Goal: Book appointment/travel/reservation

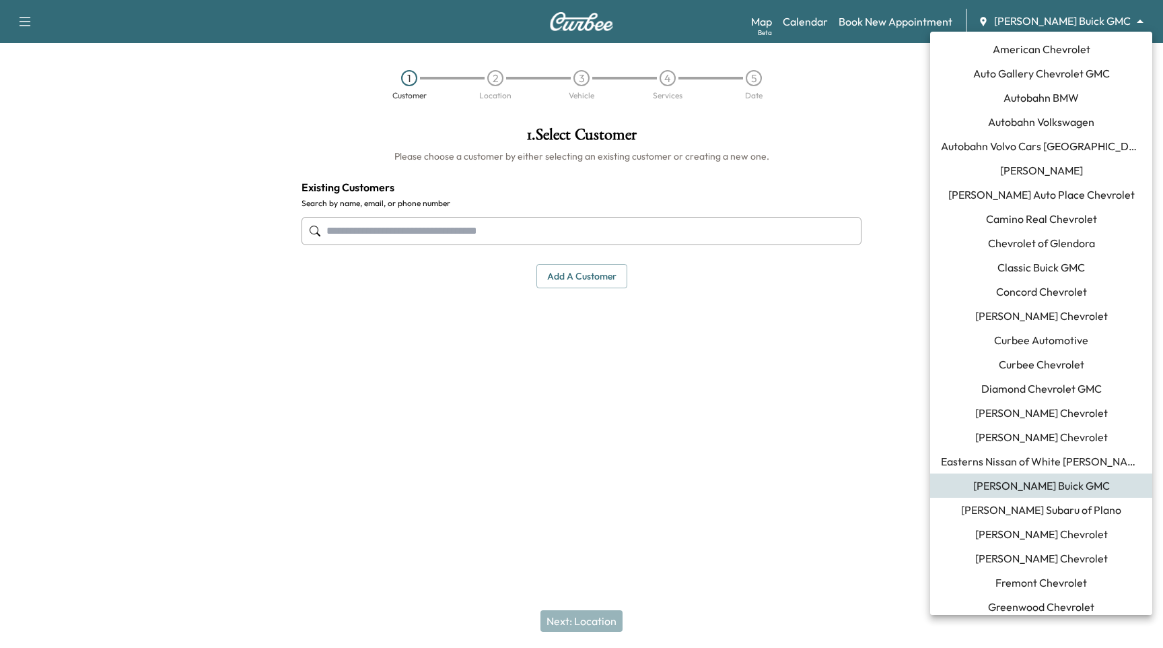
click at [1088, 21] on body "Support Log Out Map Beta Calendar Book New Appointment [PERSON_NAME] Buick GMC …" at bounding box center [581, 324] width 1163 height 648
click at [1071, 79] on span "Auto Gallery Chevrolet GMC" at bounding box center [1041, 73] width 137 height 16
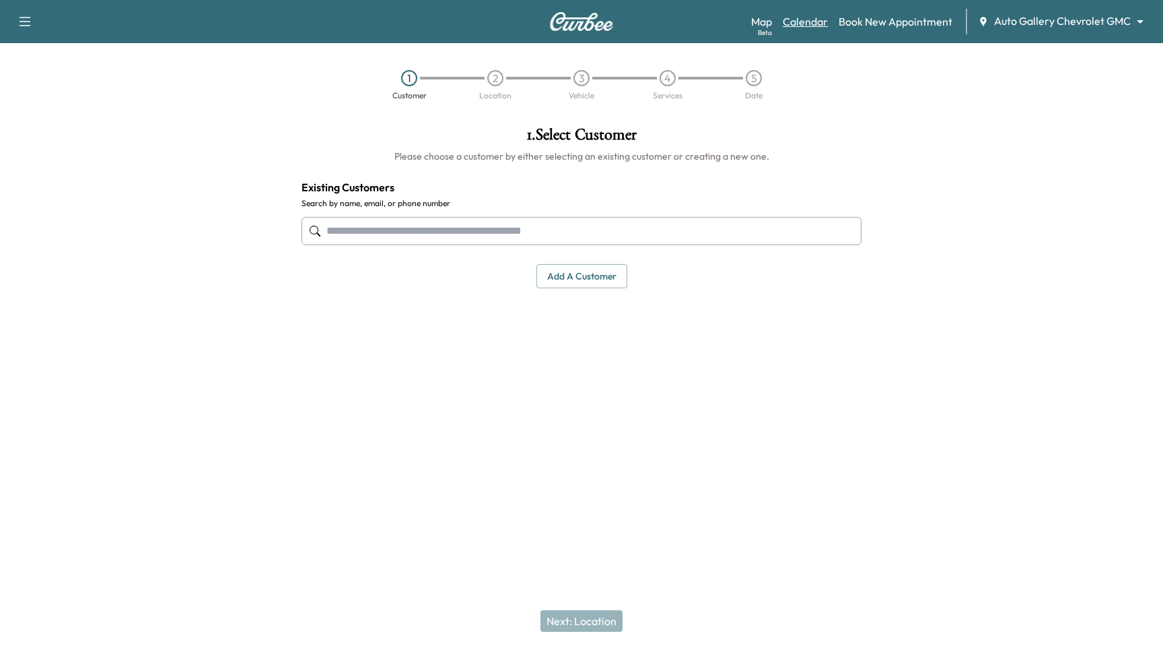
click at [806, 20] on link "Calendar" at bounding box center [805, 21] width 45 height 16
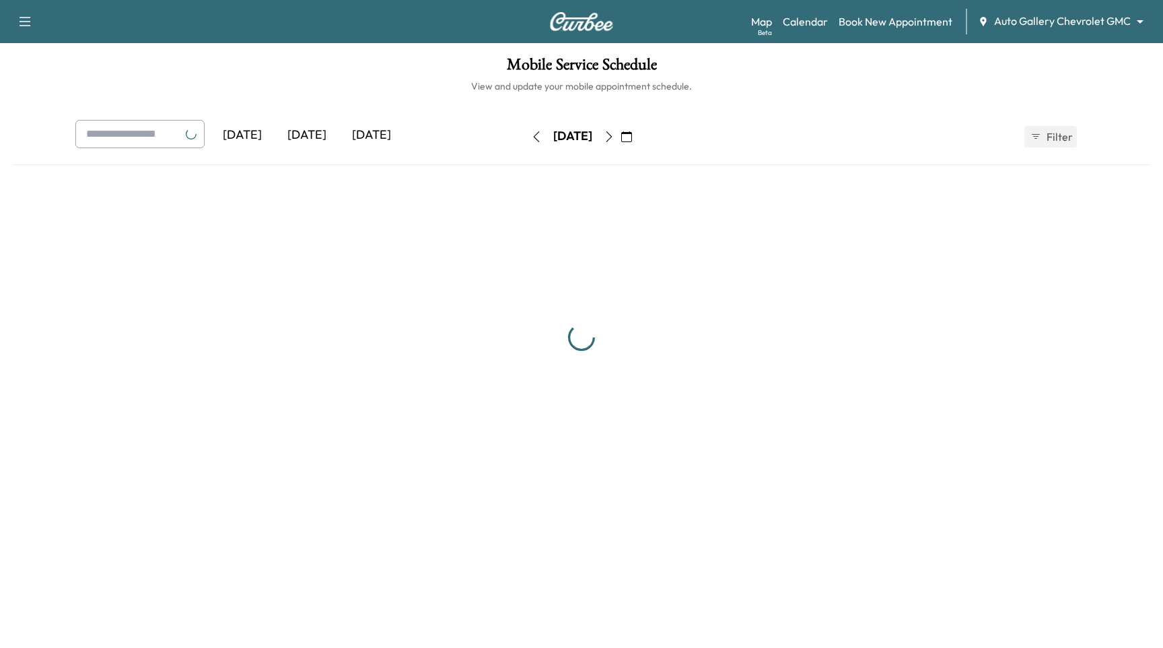
click at [621, 144] on button "button" at bounding box center [609, 137] width 23 height 22
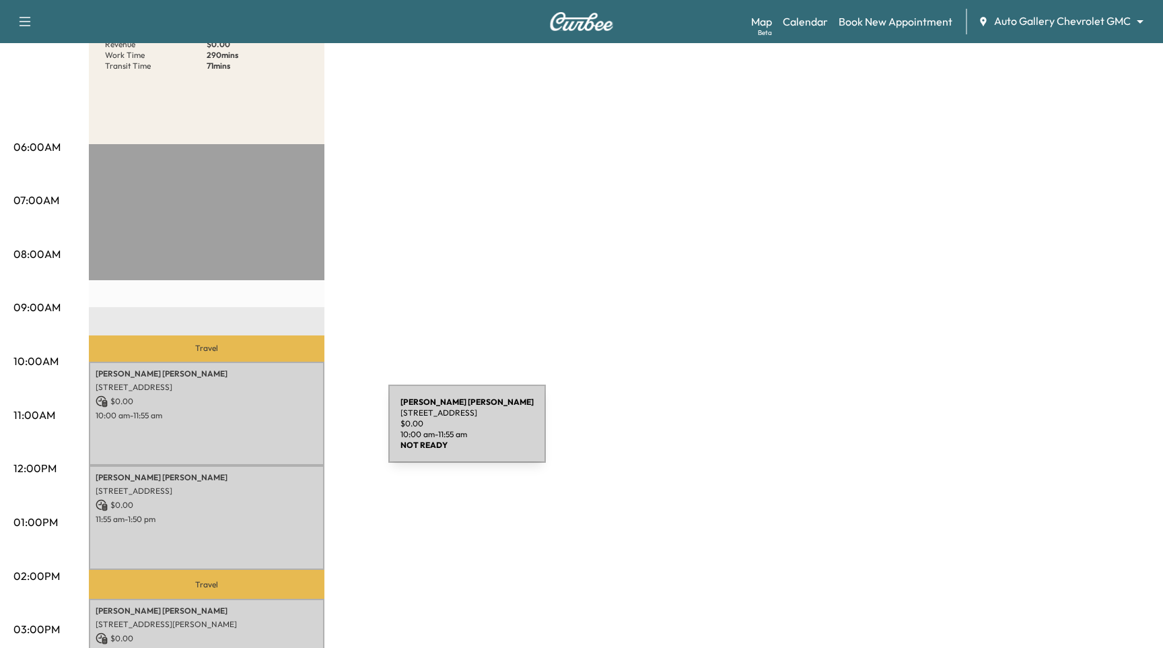
scroll to position [256, 0]
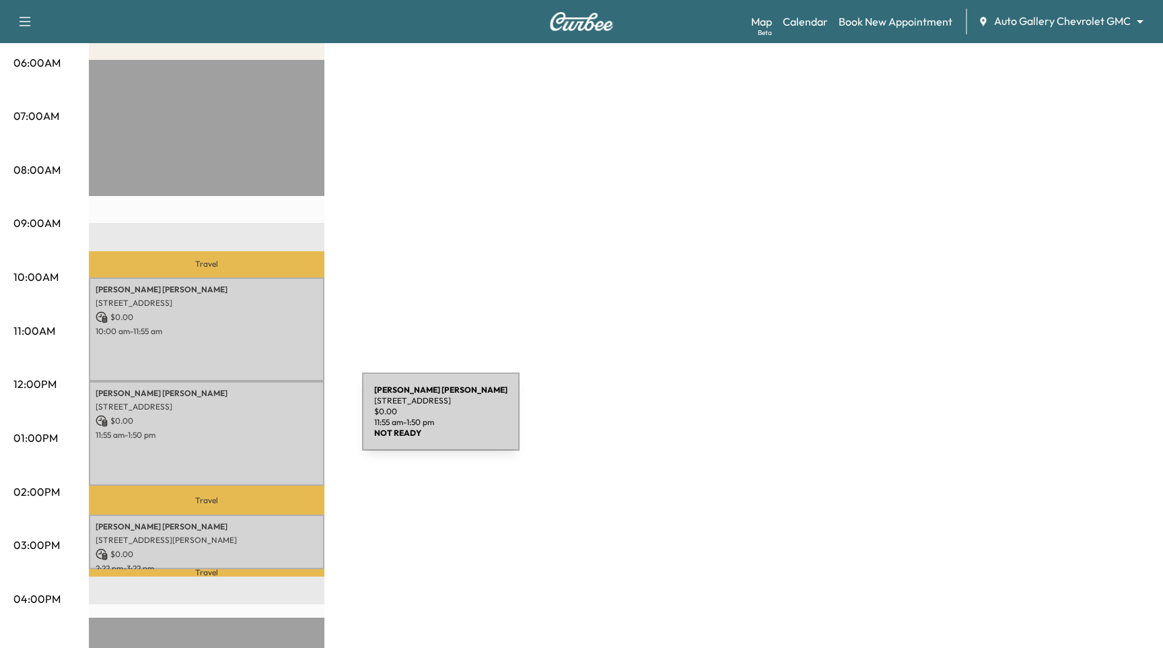
click at [261, 419] on p "$ 0.00" at bounding box center [207, 421] width 222 height 12
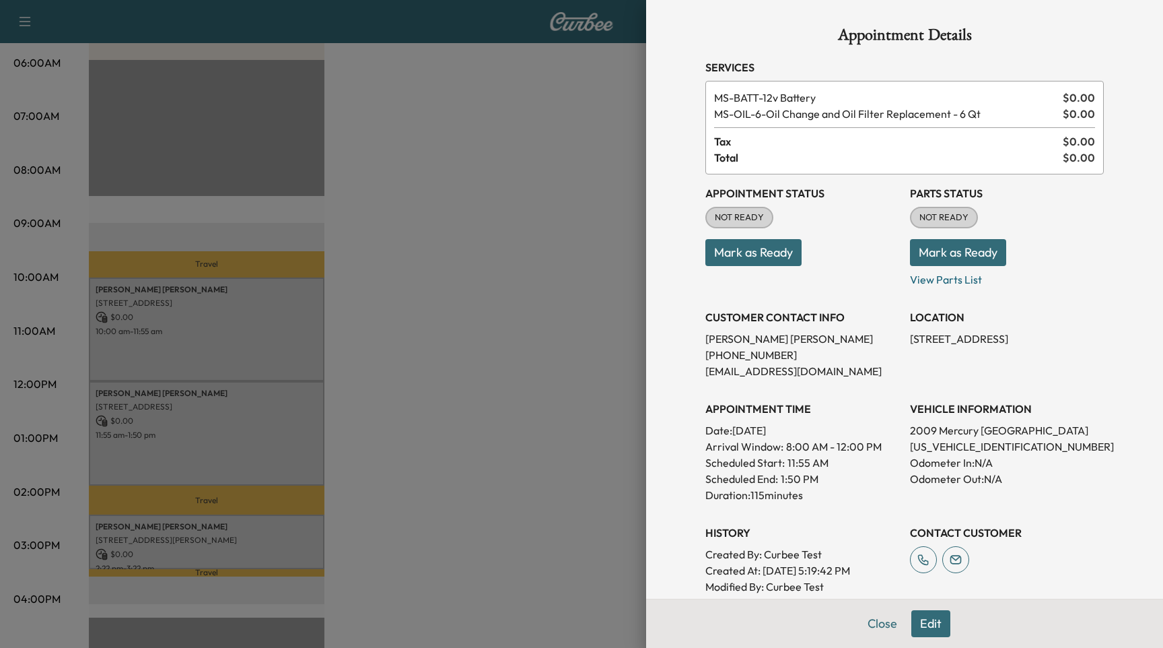
click at [136, 309] on div at bounding box center [581, 324] width 1163 height 648
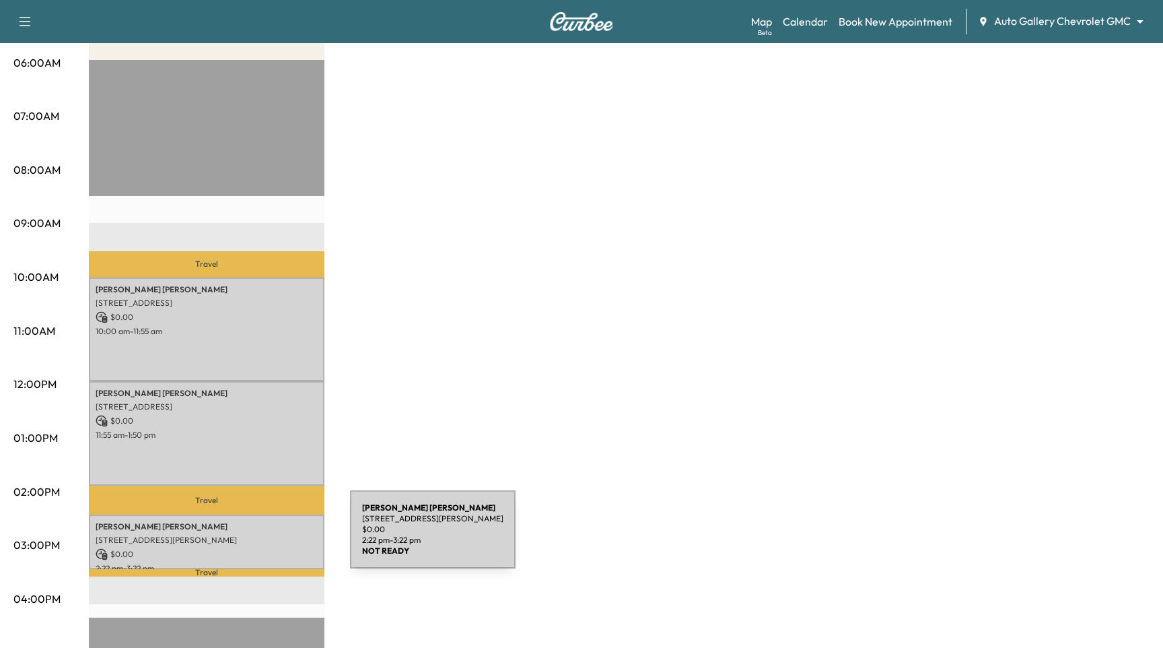
click at [249, 537] on p "[STREET_ADDRESS][PERSON_NAME]" at bounding box center [207, 539] width 222 height 11
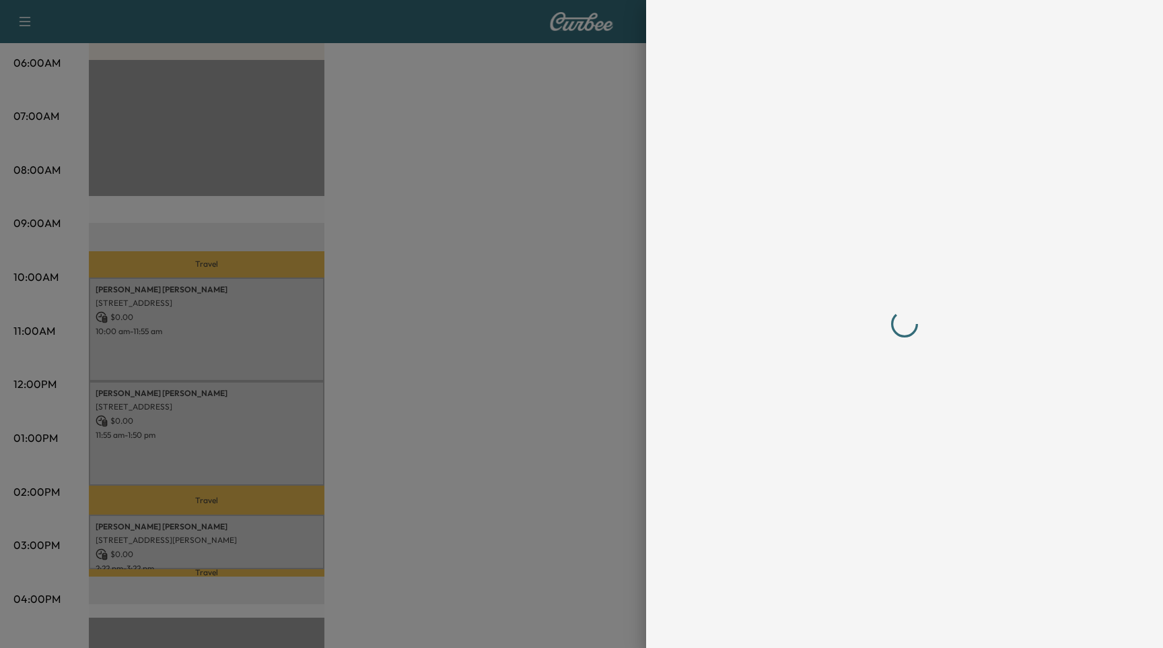
click at [349, 535] on div at bounding box center [581, 324] width 1163 height 648
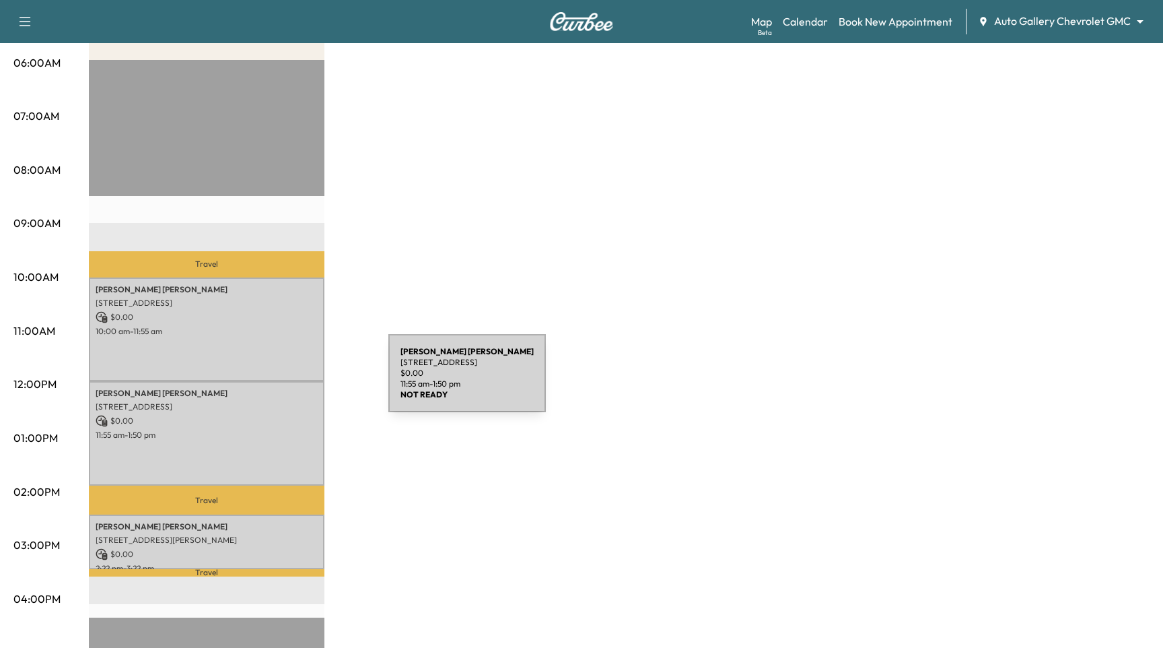
click at [287, 381] on div "[PERSON_NAME] [STREET_ADDRESS] $ 0.00 11:55 am - 1:50 pm" at bounding box center [207, 433] width 236 height 104
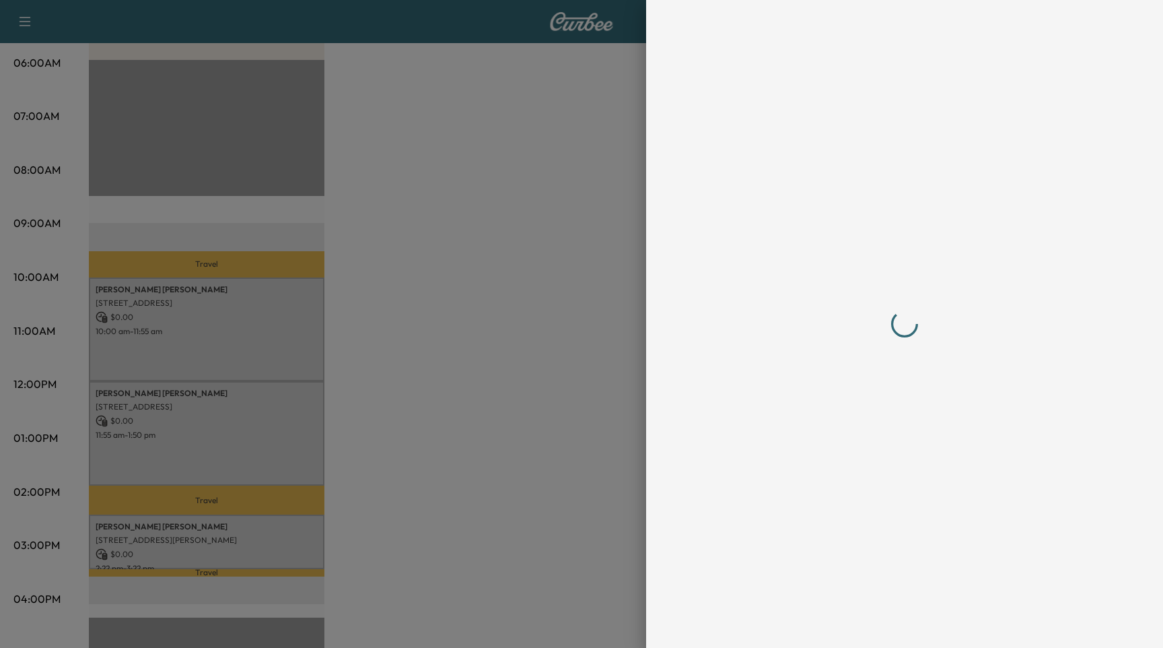
click at [301, 345] on div at bounding box center [581, 324] width 1163 height 648
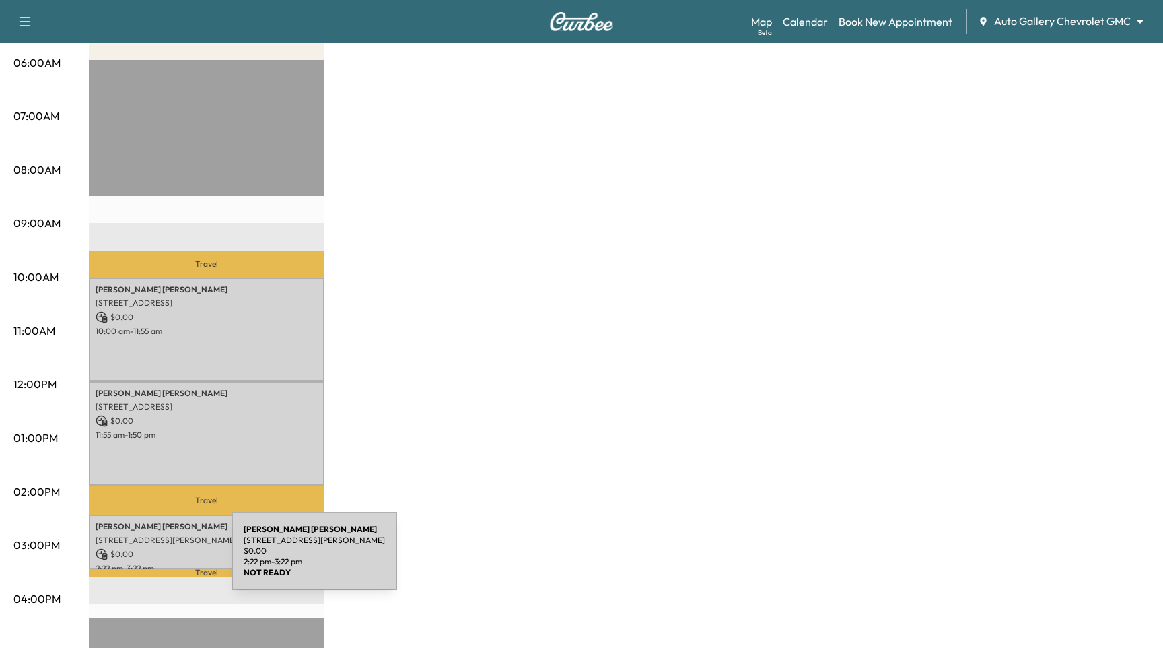
click at [131, 559] on p "$ 0.00" at bounding box center [207, 554] width 222 height 12
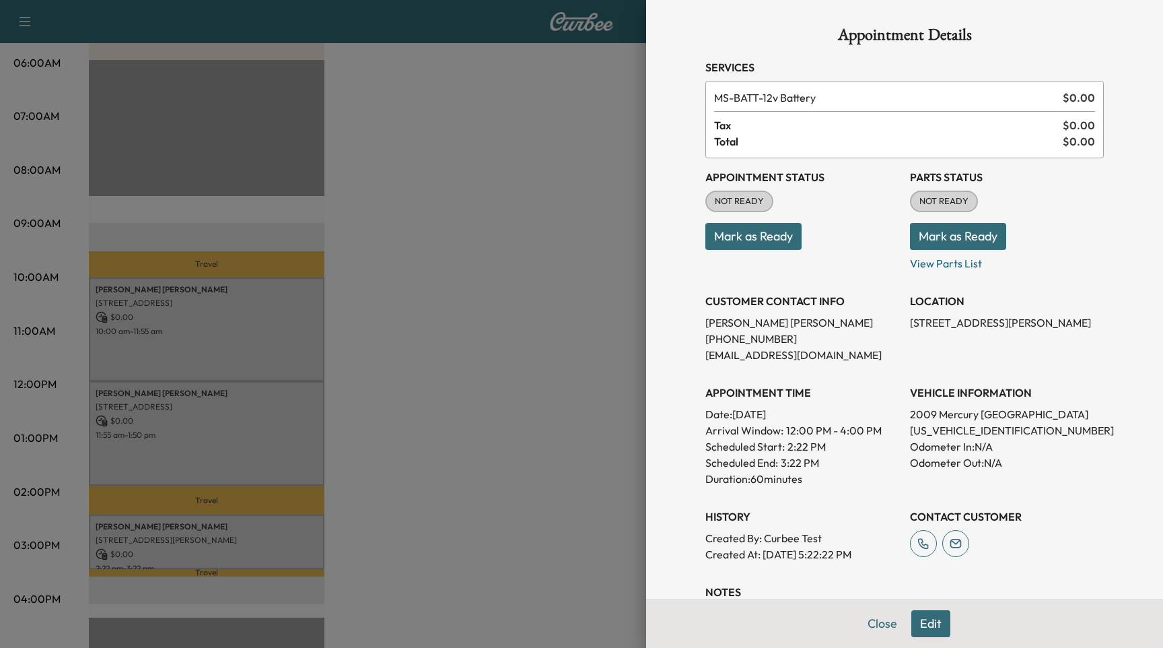
click at [150, 436] on div at bounding box center [581, 324] width 1163 height 648
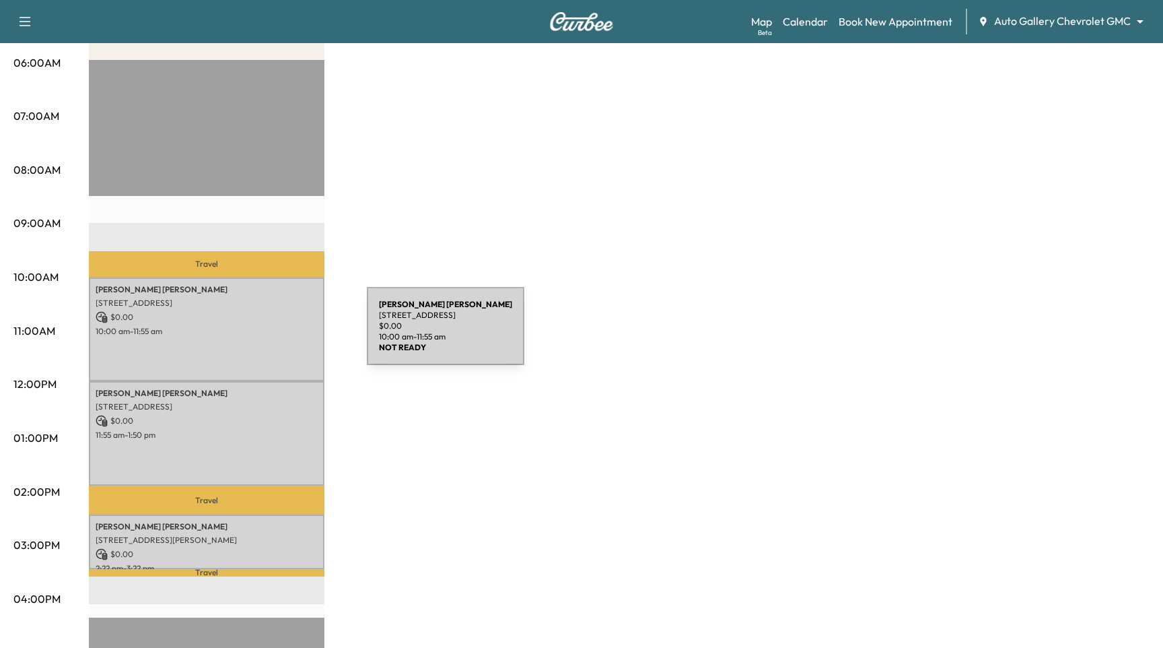
click at [266, 334] on p "10:00 am - 11:55 am" at bounding box center [207, 331] width 222 height 11
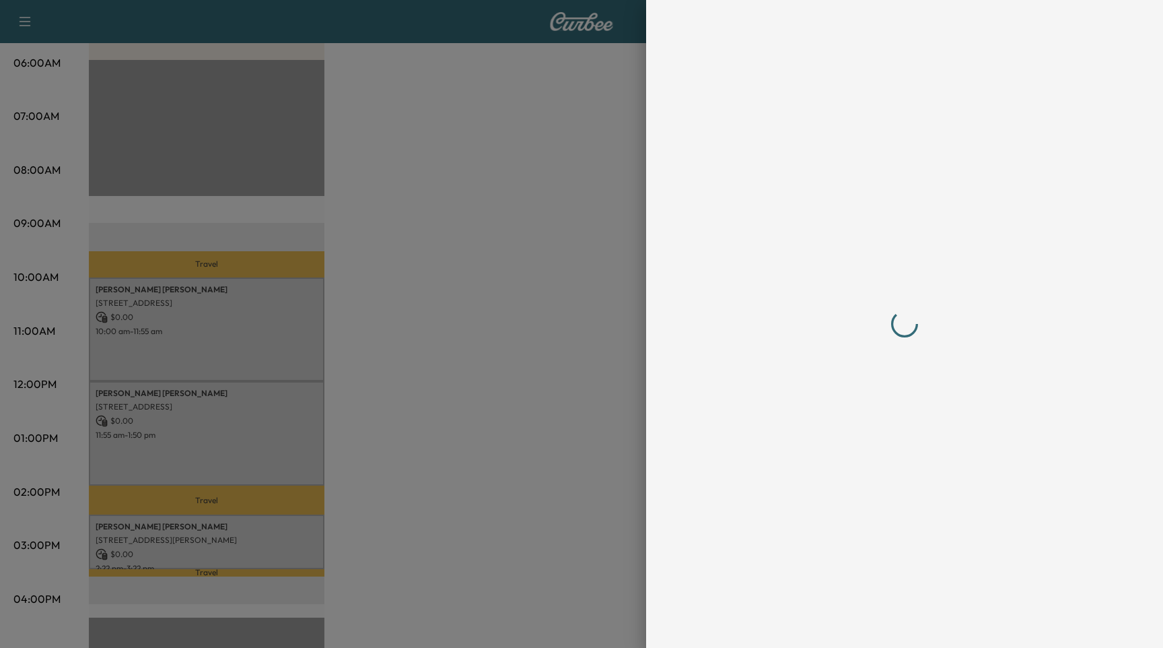
click at [236, 336] on div at bounding box center [581, 324] width 1163 height 648
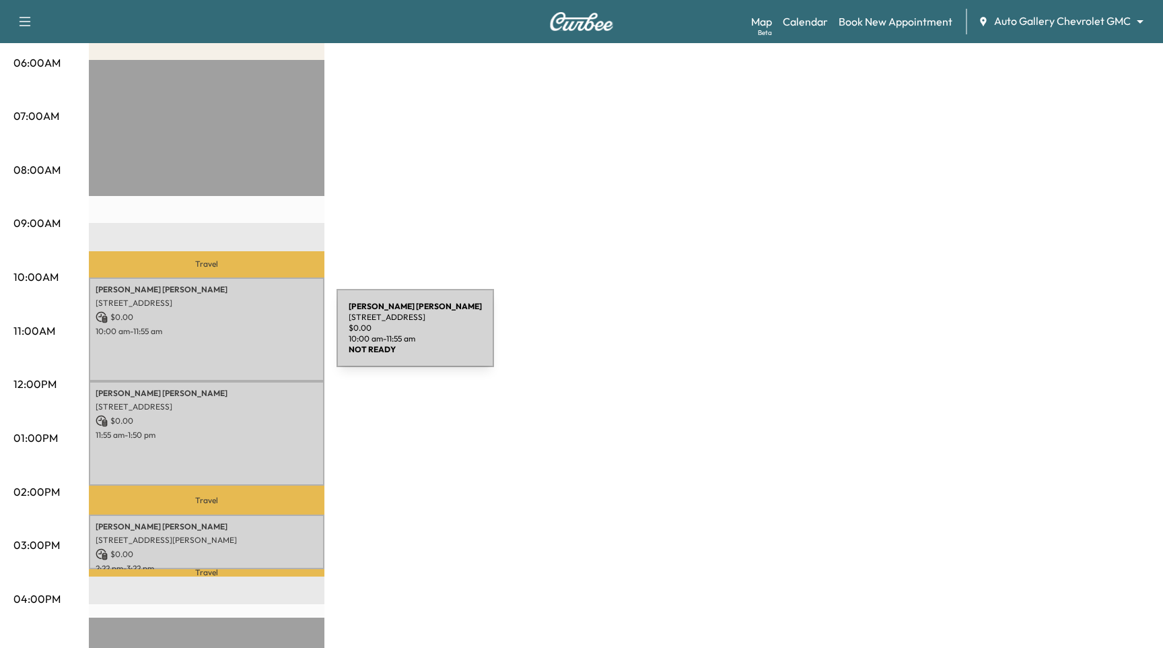
click at [236, 336] on div "[PERSON_NAME] [STREET_ADDRESS] $ 0.00 10:00 am - 11:55 am" at bounding box center [207, 329] width 236 height 104
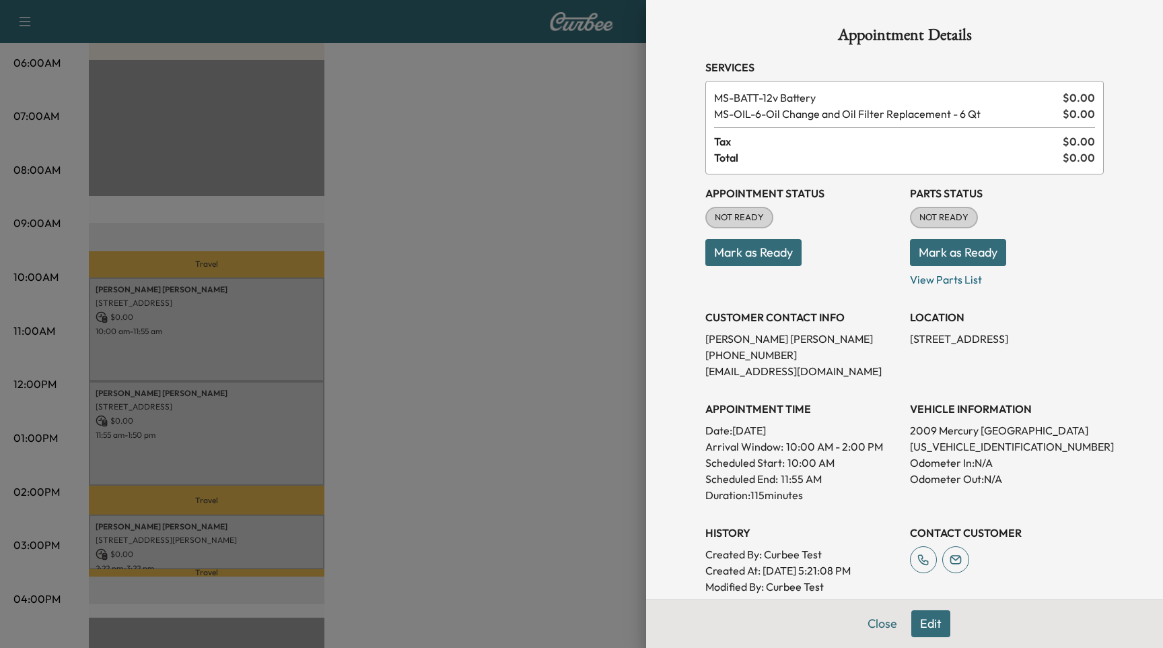
click at [157, 408] on div at bounding box center [581, 324] width 1163 height 648
